Goal: Book appointment/travel/reservation

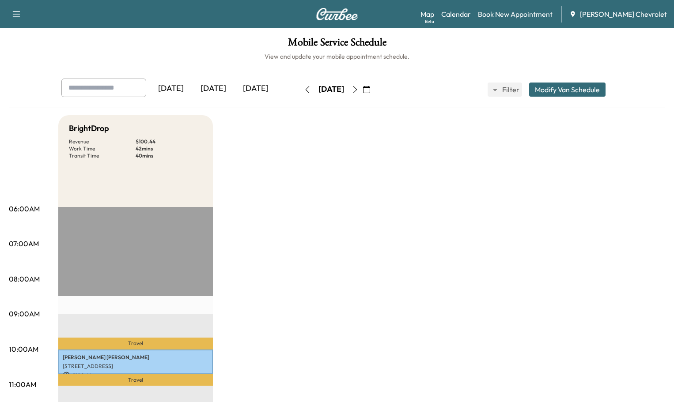
click at [359, 86] on icon "button" at bounding box center [355, 89] width 7 height 7
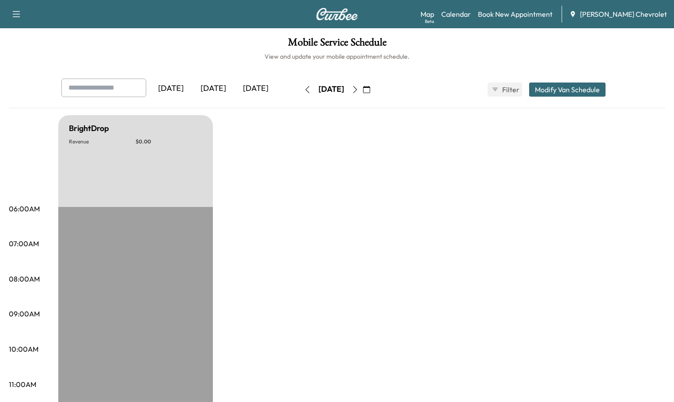
click at [359, 86] on icon "button" at bounding box center [355, 89] width 7 height 7
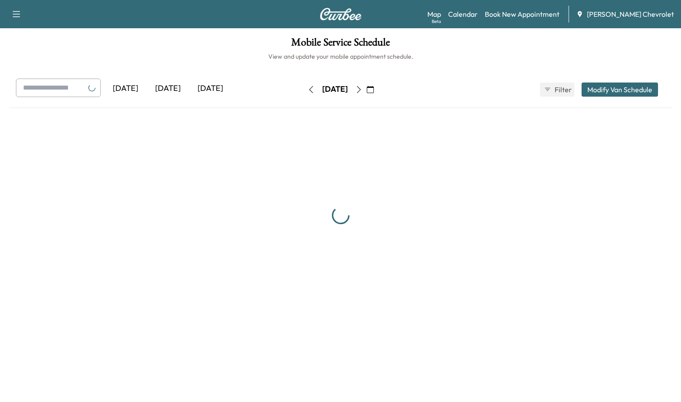
click at [366, 83] on button "button" at bounding box center [358, 90] width 15 height 14
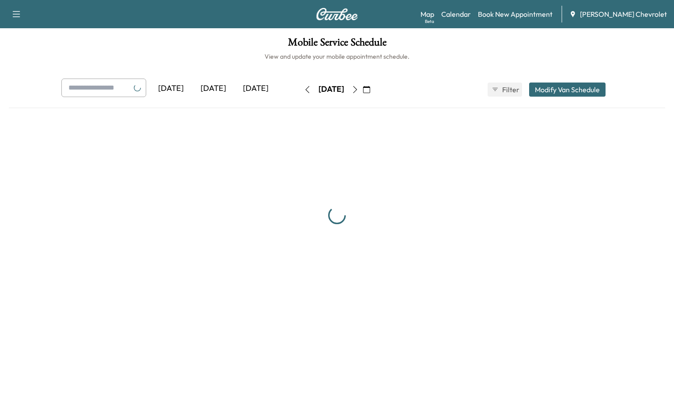
click at [363, 83] on button "button" at bounding box center [355, 90] width 15 height 14
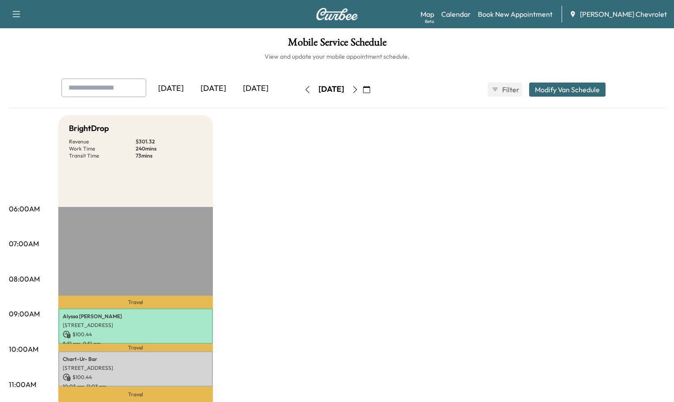
click at [359, 86] on icon "button" at bounding box center [355, 89] width 7 height 7
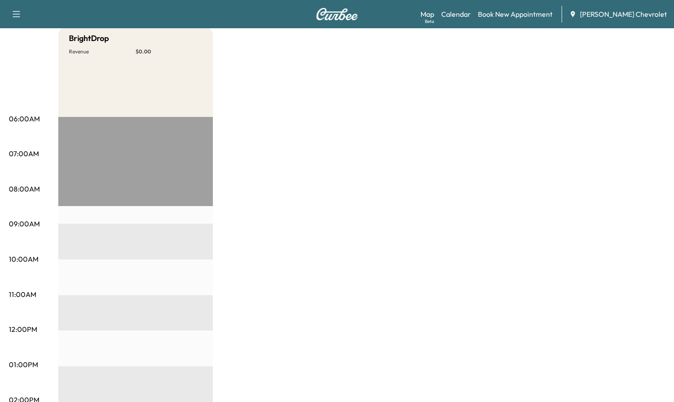
scroll to position [88, 0]
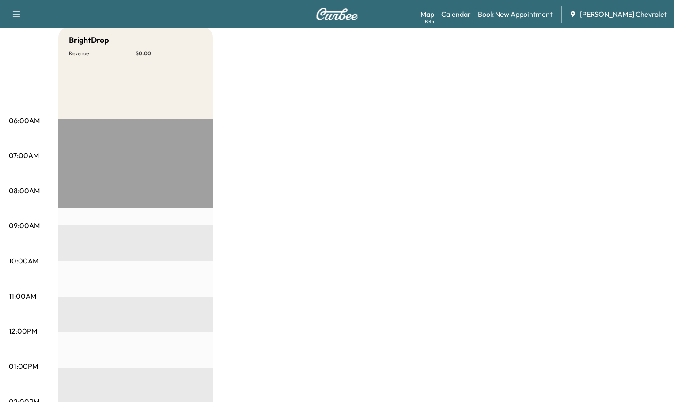
click at [72, 232] on div "EST Start" at bounding box center [135, 404] width 155 height 571
click at [524, 10] on link "Book New Appointment" at bounding box center [515, 14] width 75 height 11
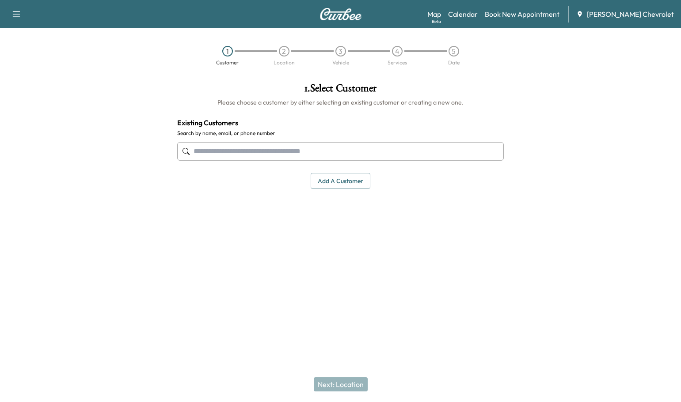
click at [269, 142] on input "text" at bounding box center [340, 151] width 326 height 19
